Goal: Information Seeking & Learning: Learn about a topic

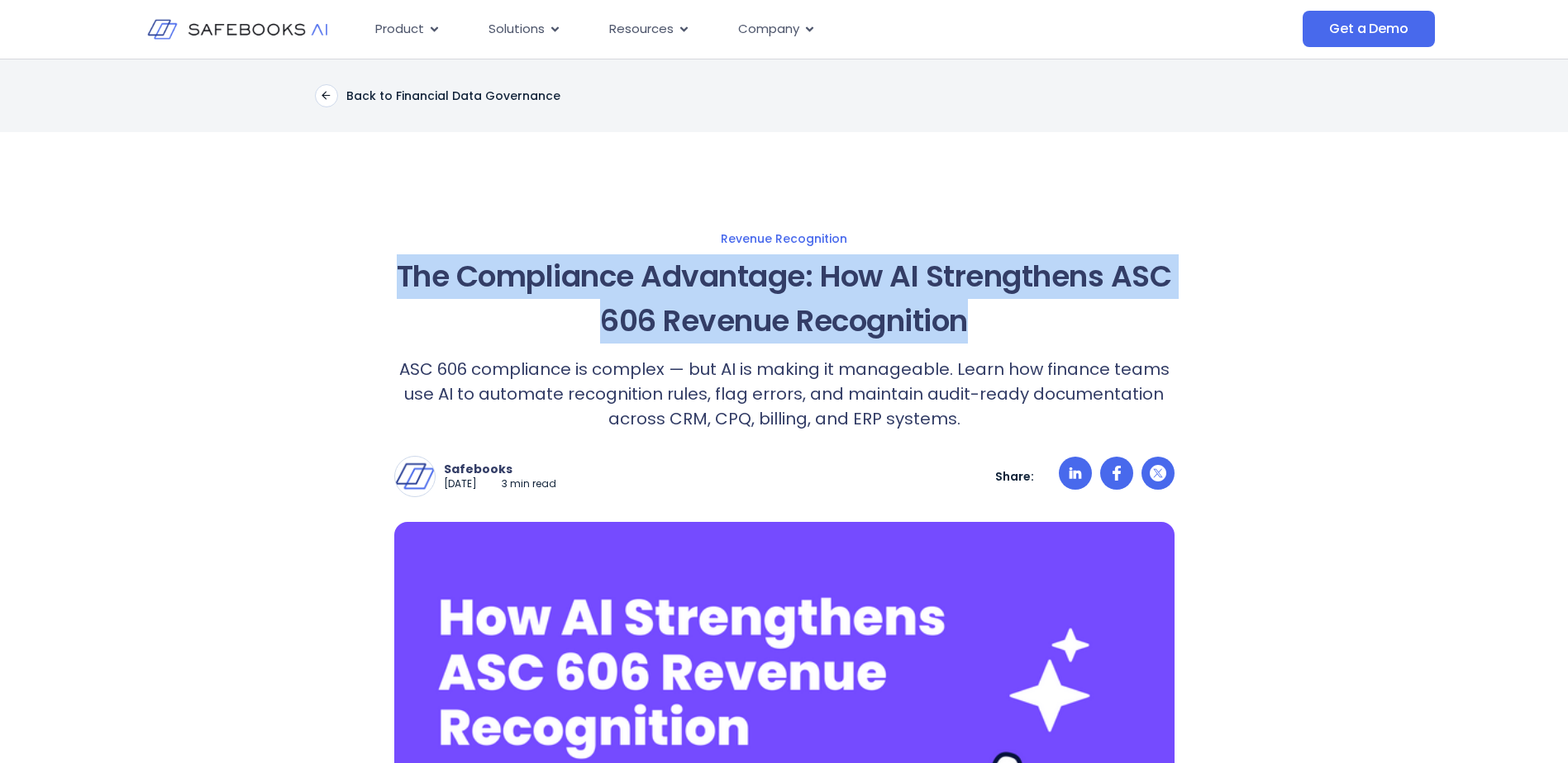
drag, startPoint x: 431, startPoint y: 267, endPoint x: 1025, endPoint y: 328, distance: 597.1
click at [1025, 328] on h1 "The Compliance Advantage: How AI Strengthens ASC 606 Revenue Recognition" at bounding box center [784, 299] width 780 height 89
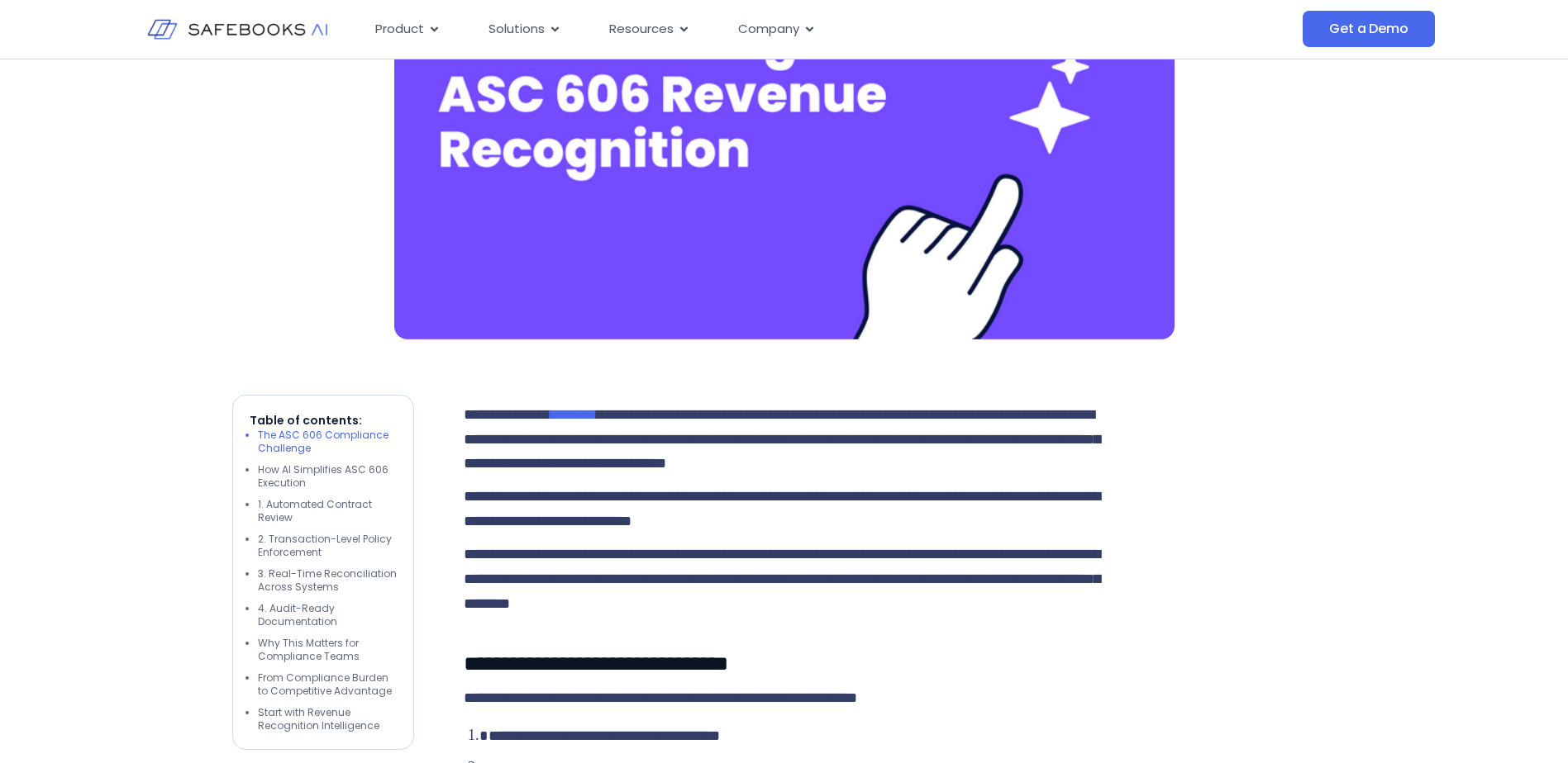
scroll to position [1239, 0]
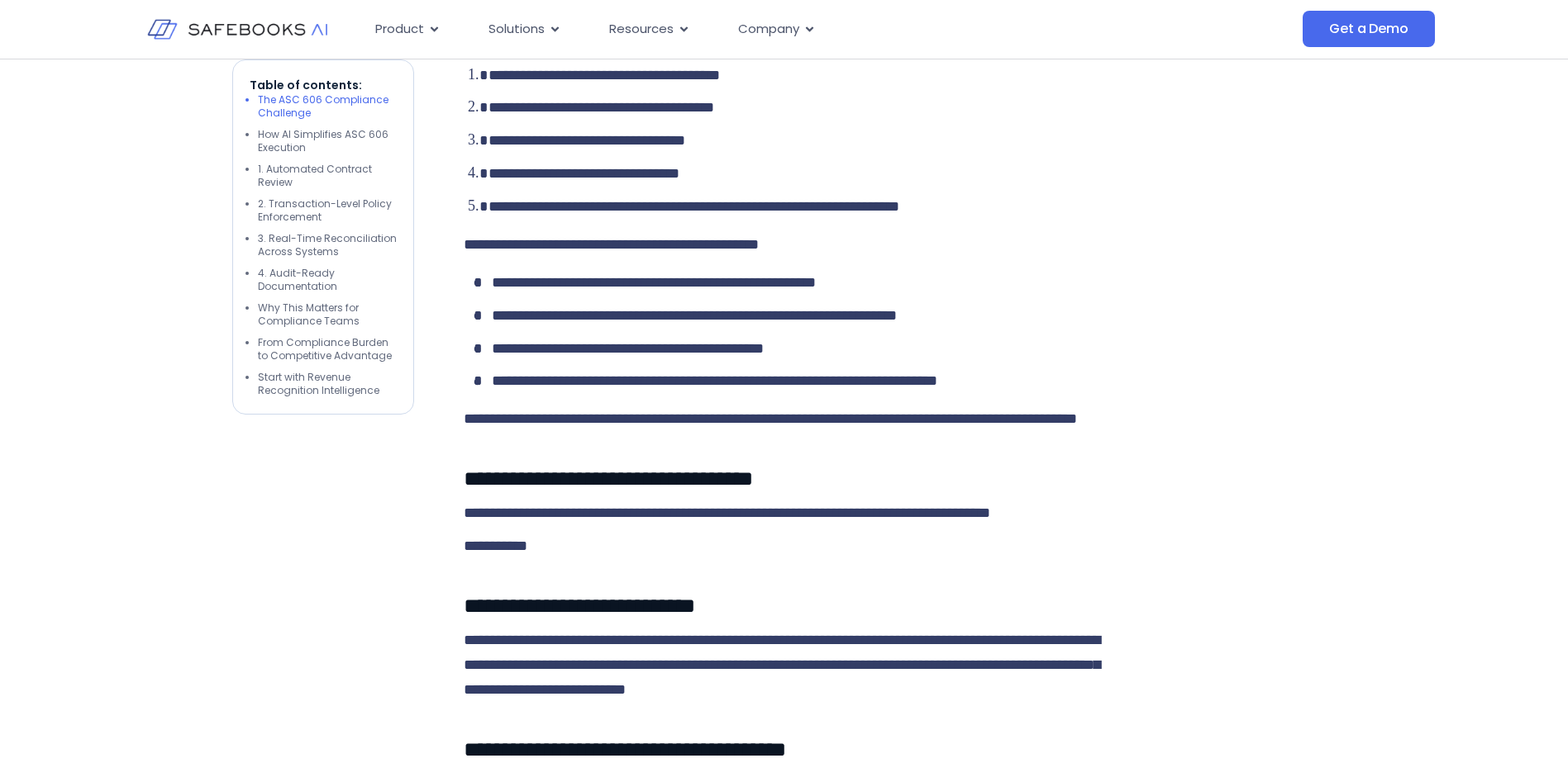
click at [762, 214] on span "**********" at bounding box center [694, 206] width 411 height 15
